Goal: Information Seeking & Learning: Find specific fact

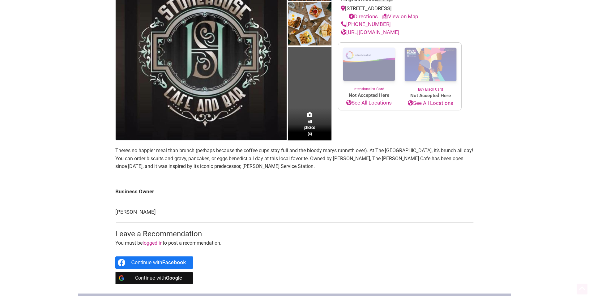
scroll to position [124, 0]
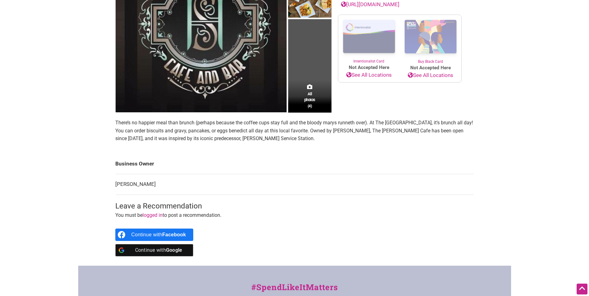
click at [130, 182] on td "[PERSON_NAME]" at bounding box center [294, 184] width 358 height 21
click at [130, 182] on td "LeeAnn Subelbia" at bounding box center [294, 184] width 358 height 21
copy main "LeeAnn Subelbia"
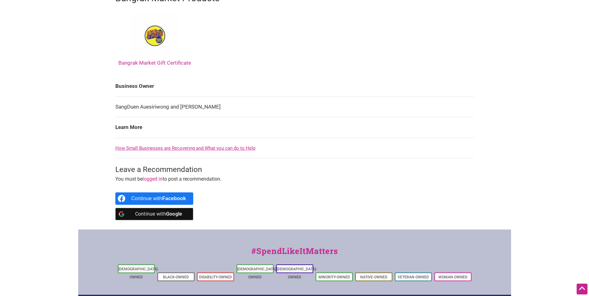
scroll to position [309, 0]
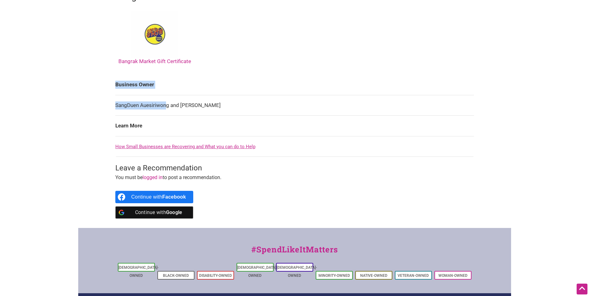
drag, startPoint x: 105, startPoint y: 102, endPoint x: 165, endPoint y: 96, distance: 60.2
click at [165, 96] on div "Intentionalist Spend like it matters 0 Add a Business Map Blog Store Offers Int…" at bounding box center [294, 37] width 433 height 692
click at [170, 99] on td "SangDuen Auesiriwong and Ott Jaicharoensook" at bounding box center [294, 105] width 358 height 21
drag, startPoint x: 169, startPoint y: 97, endPoint x: 116, endPoint y: 97, distance: 52.8
click at [116, 97] on td "SangDuen Auesiriwong and Ott Jaicharoensook" at bounding box center [294, 105] width 358 height 21
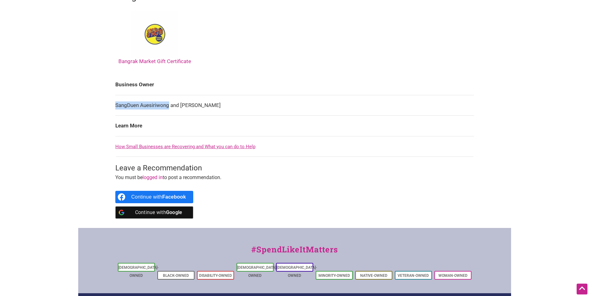
copy td "SangDuen Auesiriwong"
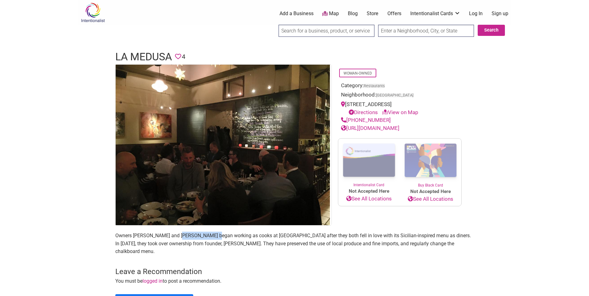
drag, startPoint x: 180, startPoint y: 235, endPoint x: 211, endPoint y: 234, distance: 30.9
click at [211, 234] on p "Owners [PERSON_NAME] and [PERSON_NAME] began working as cooks at [GEOGRAPHIC_DA…" at bounding box center [294, 243] width 358 height 24
copy p "[PERSON_NAME]"
click at [250, 245] on p "Owners [PERSON_NAME] and [PERSON_NAME] began working as cooks at [GEOGRAPHIC_DA…" at bounding box center [294, 243] width 358 height 24
click at [218, 237] on p "Owners [PERSON_NAME] and [PERSON_NAME] began working as cooks at [GEOGRAPHIC_DA…" at bounding box center [294, 243] width 358 height 24
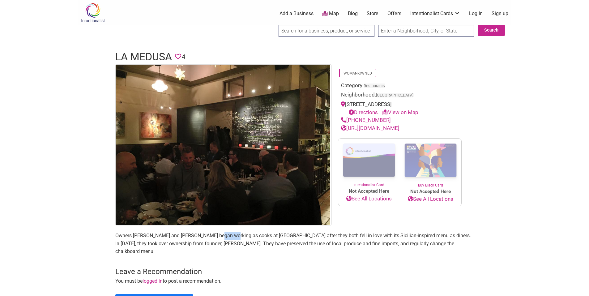
click at [218, 237] on p "Owners [PERSON_NAME] and [PERSON_NAME] began working as cooks at [GEOGRAPHIC_DA…" at bounding box center [294, 243] width 358 height 24
click at [215, 232] on body "× Menu 0 Add a Business Map Blog Store Offers Intentionalist Cards Buy Black Ca…" at bounding box center [294, 148] width 589 height 296
click at [5, 203] on body "× Menu 0 Add a Business Map Blog Store Offers Intentionalist Cards Buy Black Ca…" at bounding box center [294, 148] width 589 height 296
